Goal: Find contact information: Find contact information

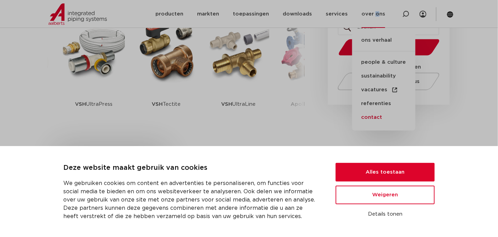
click at [380, 117] on link "contact" at bounding box center [383, 117] width 63 height 14
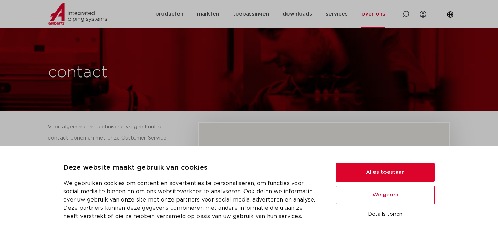
scroll to position [172, 0]
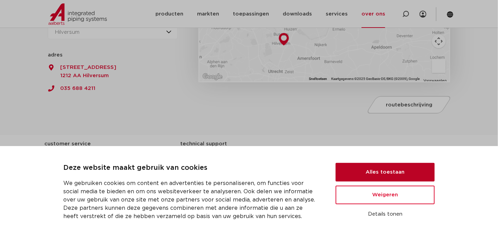
click at [358, 174] on button "Alles toestaan" at bounding box center [385, 172] width 99 height 19
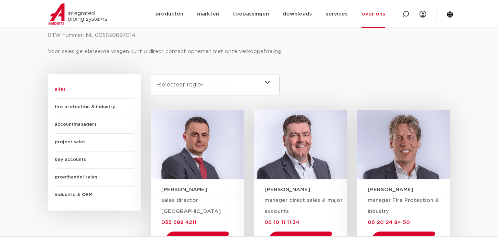
scroll to position [413, 0]
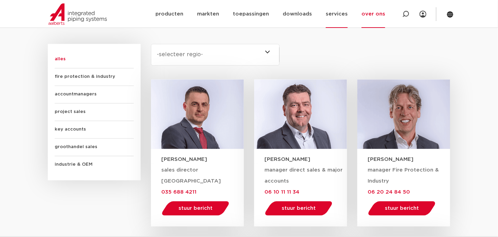
click at [330, 15] on link "services" at bounding box center [337, 14] width 22 height 28
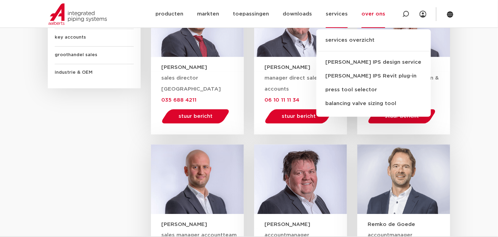
scroll to position [516, 0]
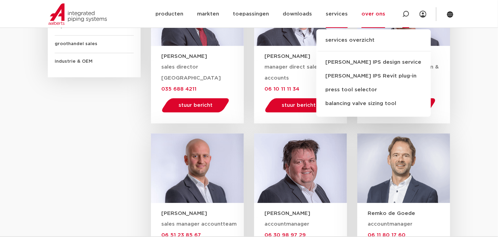
click at [408, 12] on icon at bounding box center [405, 14] width 7 height 7
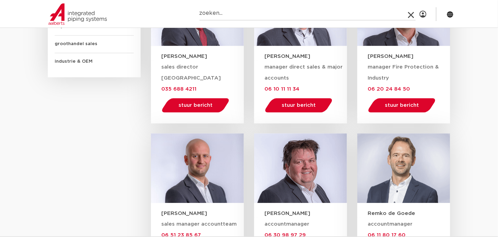
click at [78, 17] on img at bounding box center [77, 13] width 58 height 21
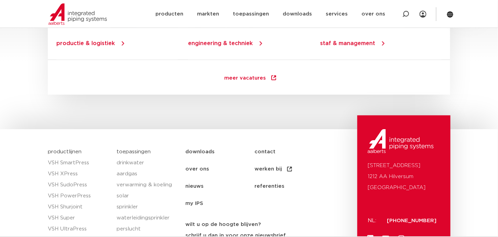
scroll to position [1032, 0]
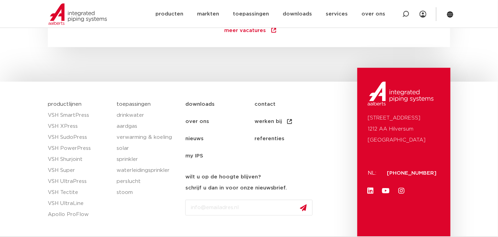
click at [272, 121] on link "werken bij" at bounding box center [289, 121] width 69 height 17
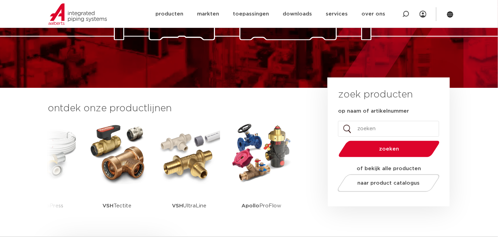
scroll to position [0, 0]
